Goal: Find specific page/section: Find specific page/section

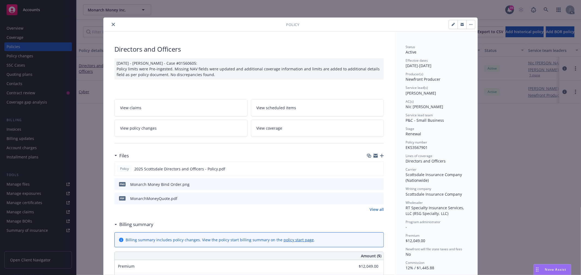
click at [114, 25] on div at bounding box center [196, 24] width 180 height 7
click at [112, 25] on icon "close" at bounding box center [113, 24] width 3 height 3
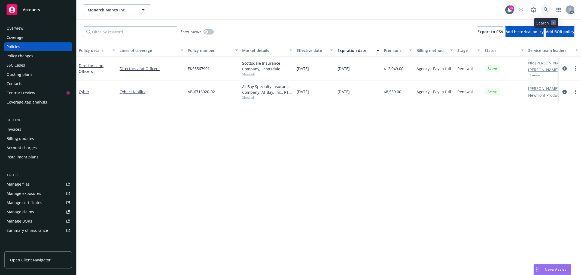
click at [544, 7] on link at bounding box center [545, 9] width 11 height 11
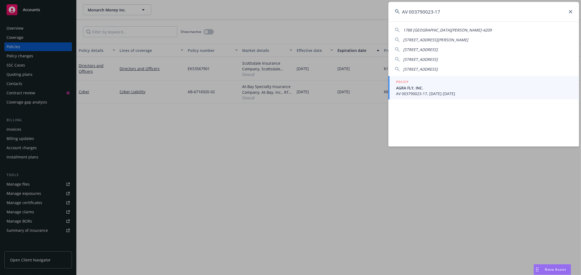
type input "AV 003790023-17"
click at [444, 92] on span "AV 003790023-17, [DATE]-[DATE]" at bounding box center [484, 94] width 176 height 6
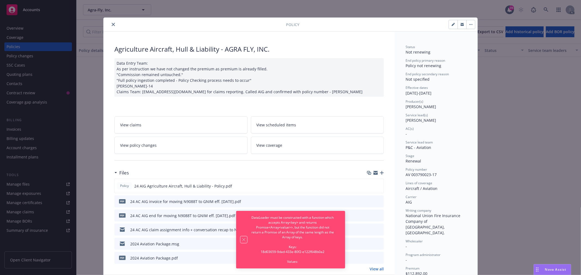
click at [243, 240] on icon "Dismiss notification" at bounding box center [243, 240] width 3 height 3
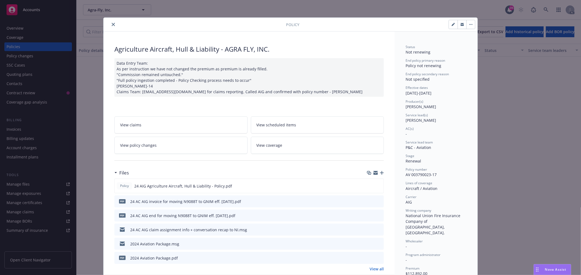
click at [112, 25] on icon "close" at bounding box center [113, 24] width 3 height 3
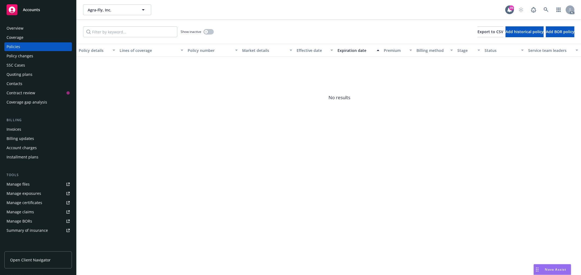
click at [29, 29] on div "Overview" at bounding box center [38, 28] width 63 height 9
